Goal: Information Seeking & Learning: Learn about a topic

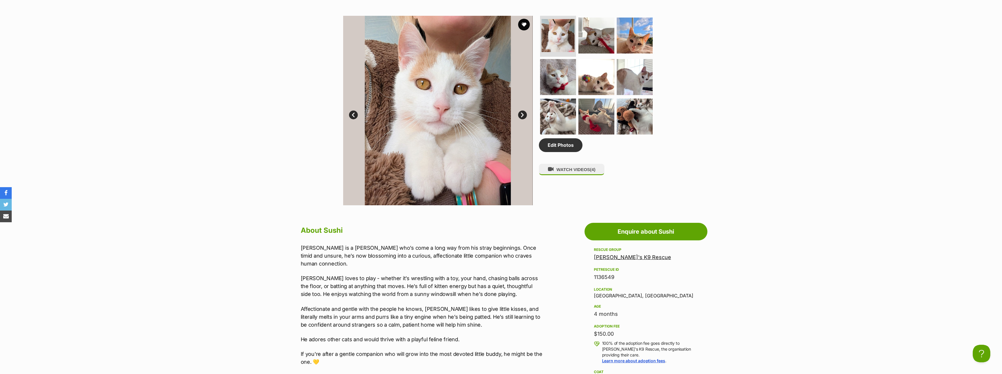
click at [520, 116] on link "Next" at bounding box center [522, 115] width 9 height 9
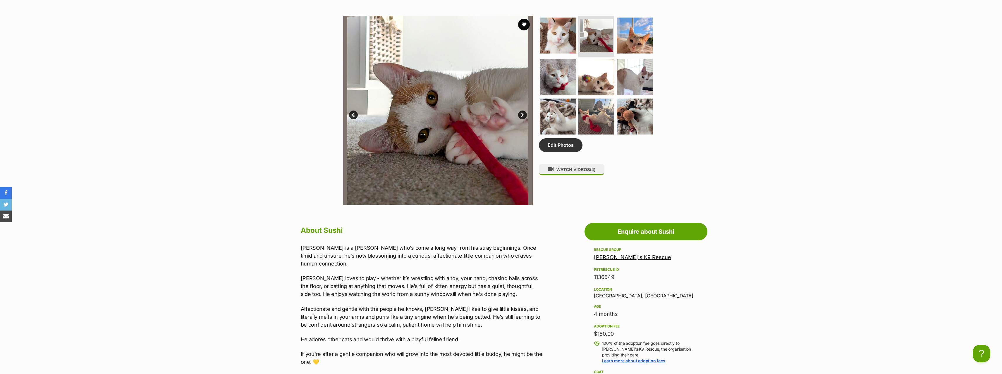
click at [520, 116] on link "Next" at bounding box center [522, 115] width 9 height 9
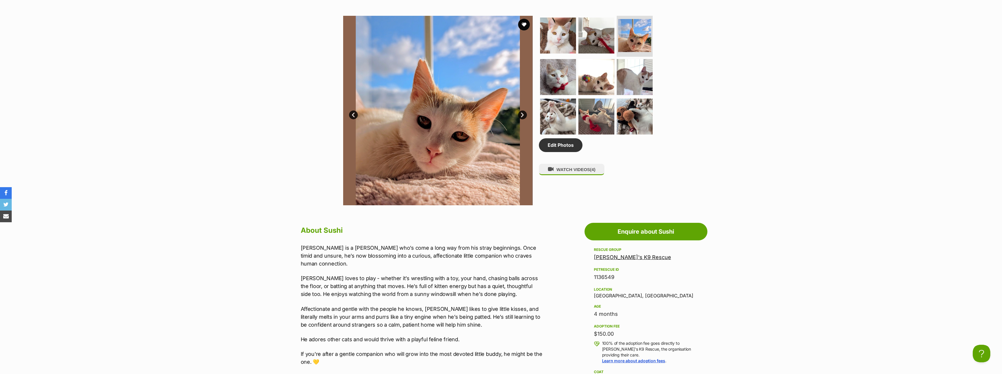
click at [520, 116] on link "Next" at bounding box center [522, 115] width 9 height 9
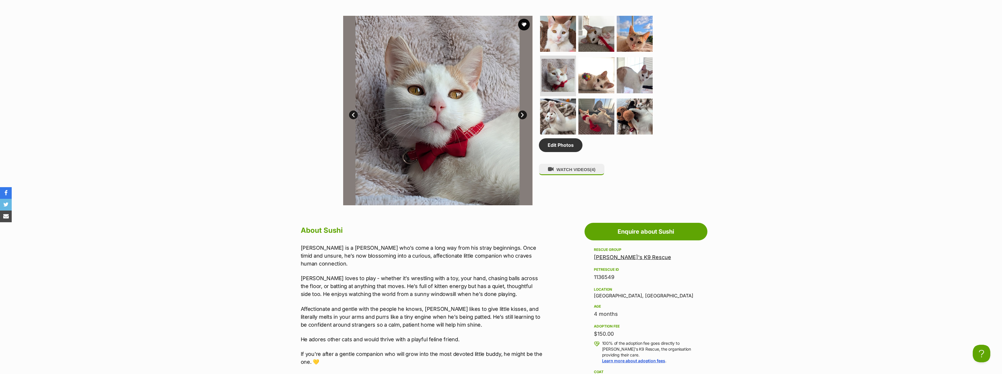
click at [520, 116] on link "Next" at bounding box center [522, 115] width 9 height 9
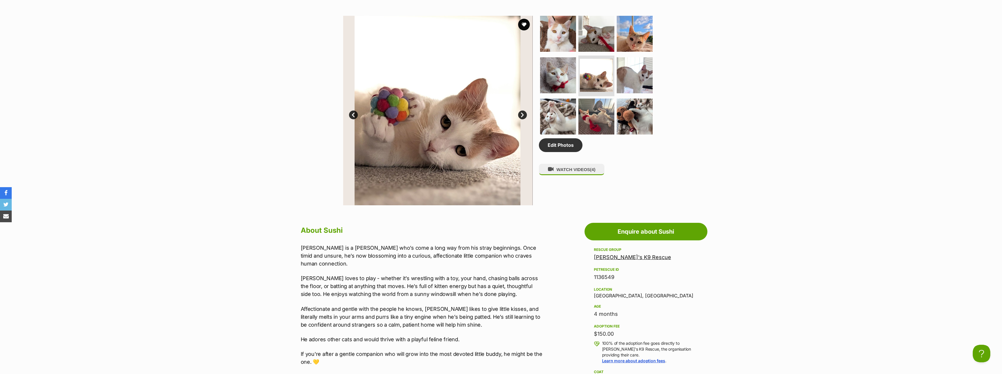
click at [520, 116] on link "Next" at bounding box center [522, 115] width 9 height 9
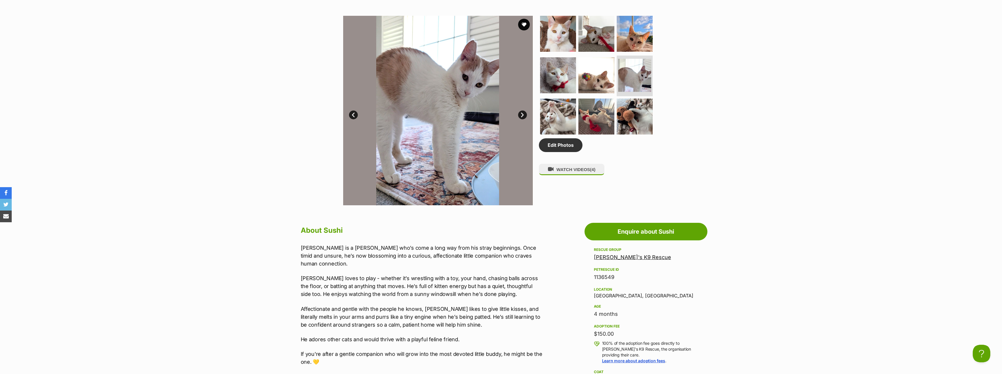
click at [520, 116] on link "Next" at bounding box center [522, 115] width 9 height 9
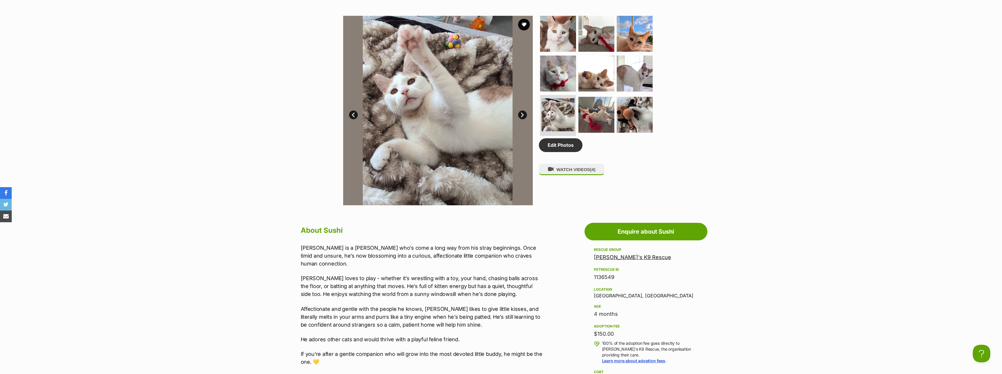
click at [520, 116] on link "Next" at bounding box center [522, 115] width 9 height 9
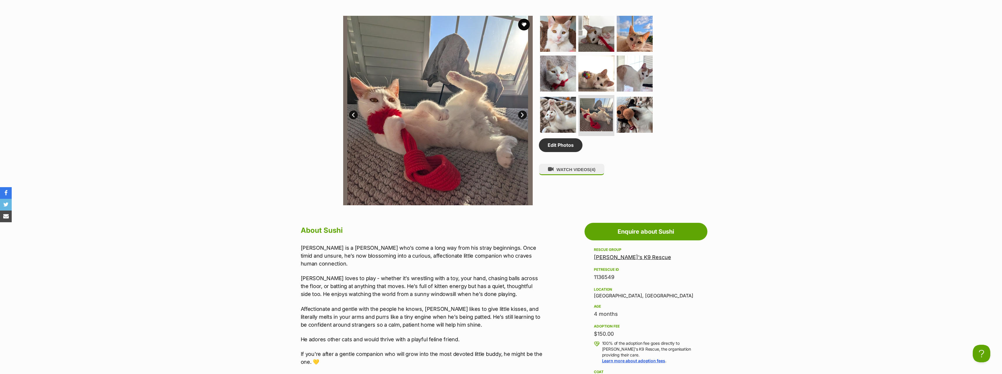
click at [520, 116] on link "Next" at bounding box center [522, 115] width 9 height 9
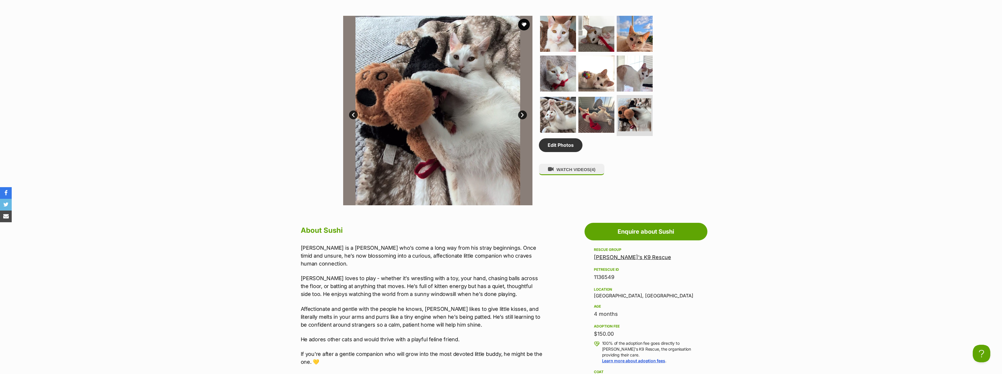
click at [520, 116] on link "Next" at bounding box center [522, 115] width 9 height 9
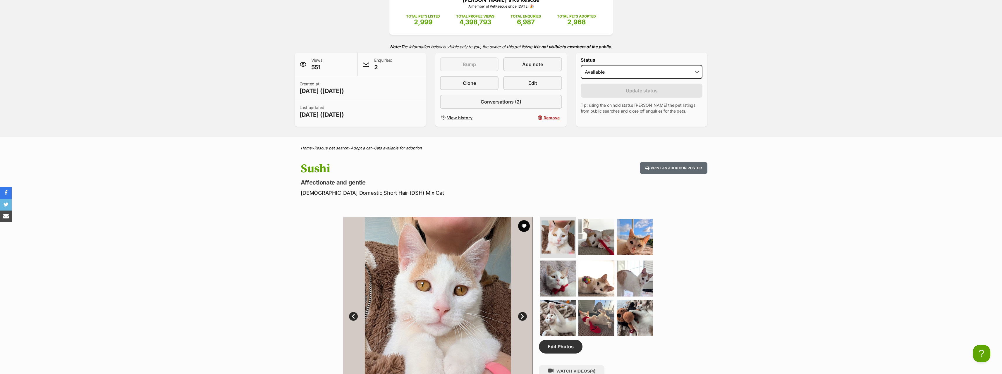
scroll to position [88, 0]
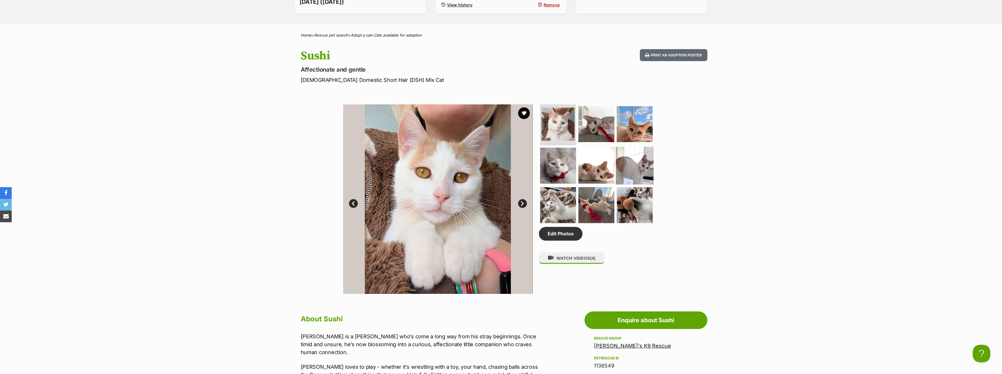
scroll to position [28, 0]
